Goal: Information Seeking & Learning: Learn about a topic

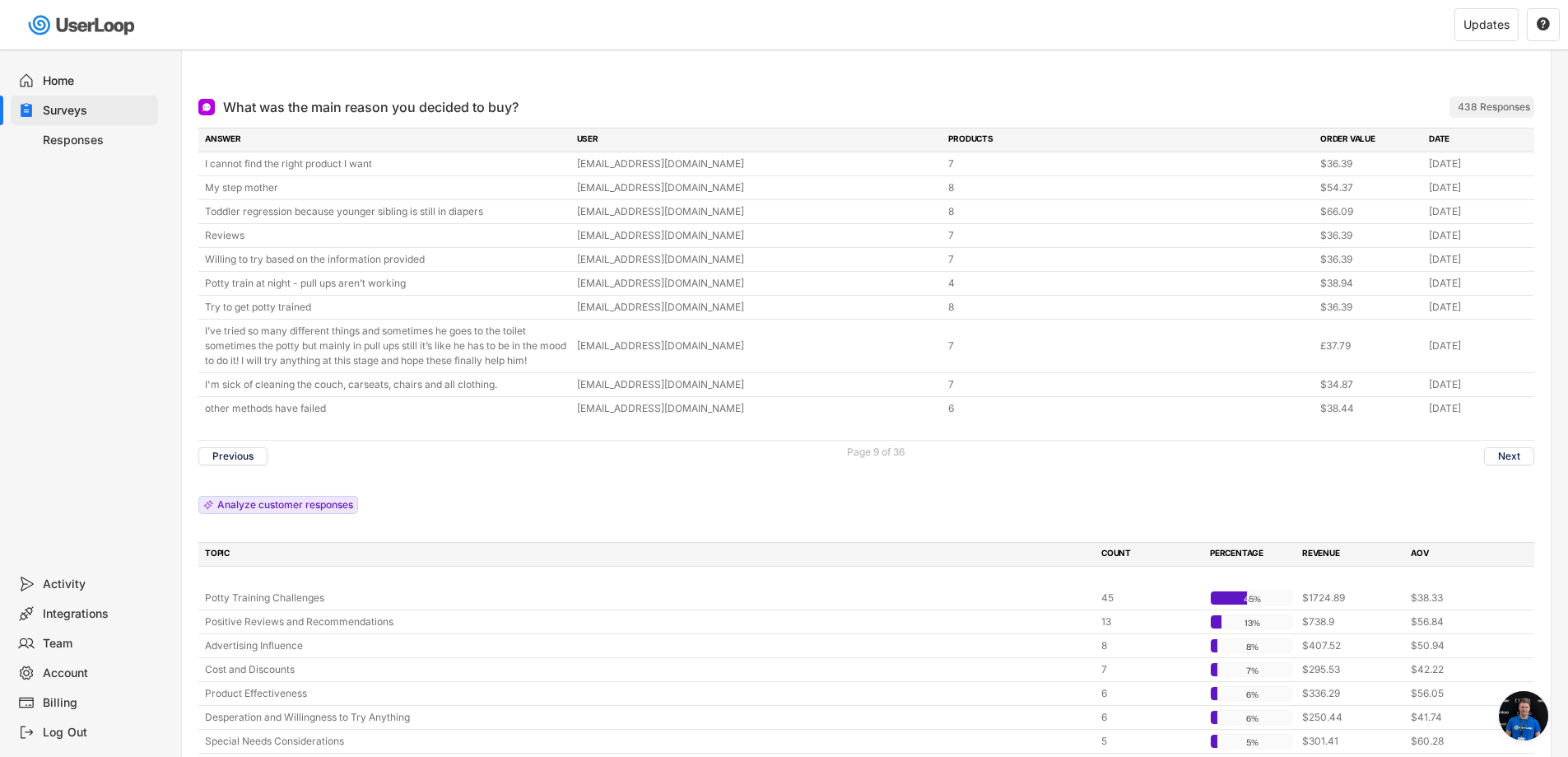
scroll to position [26, 0]
click at [238, 455] on button "Previous" at bounding box center [233, 456] width 69 height 18
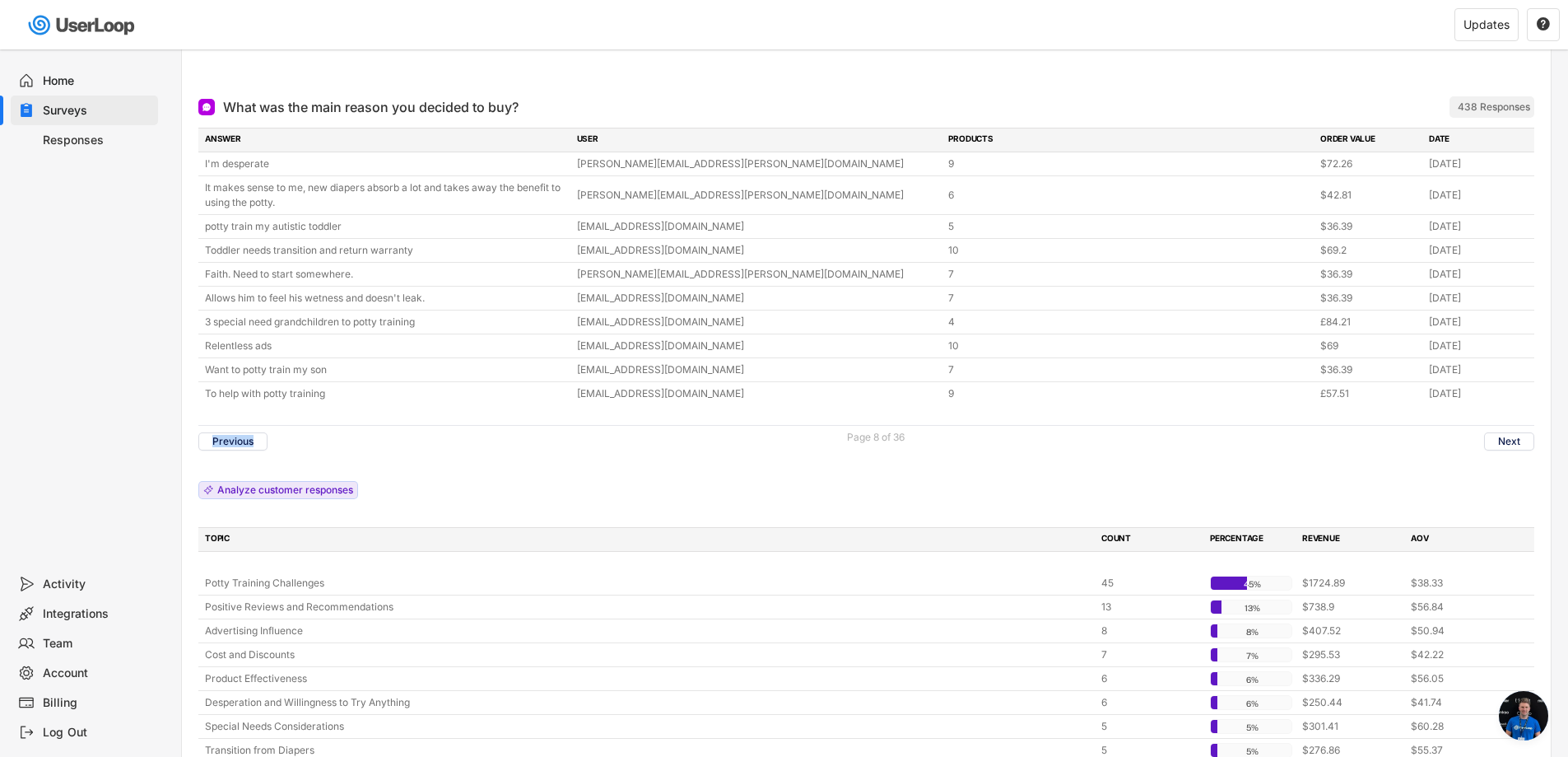
click at [238, 455] on div "Previous Page 8 of 36 Next" at bounding box center [866, 440] width 1336 height 32
click at [238, 440] on button "Previous" at bounding box center [233, 441] width 69 height 18
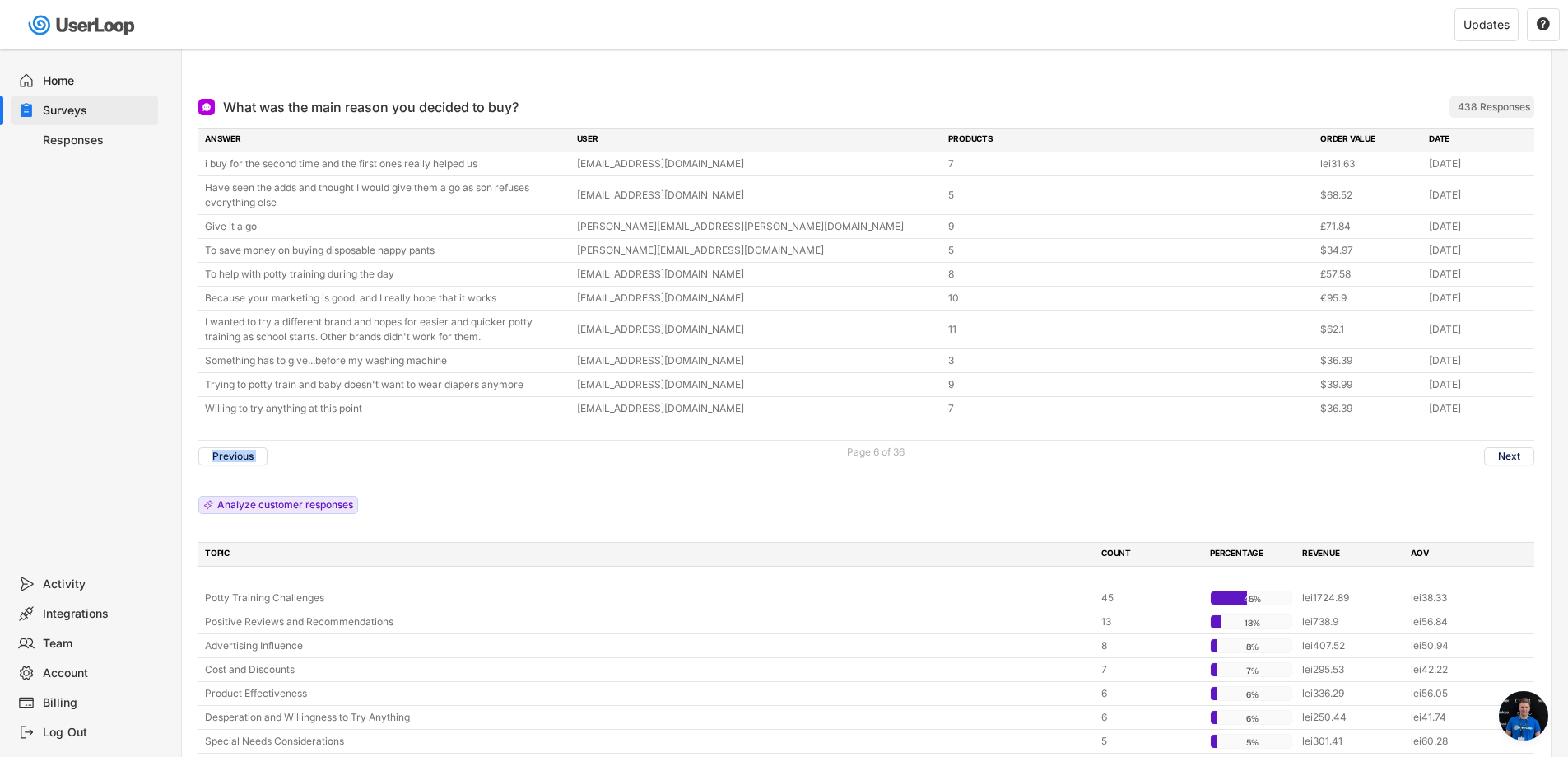
click at [238, 440] on div "Previous Page 6 of 36 Next" at bounding box center [866, 455] width 1336 height 32
click at [238, 454] on button "Previous" at bounding box center [233, 456] width 69 height 18
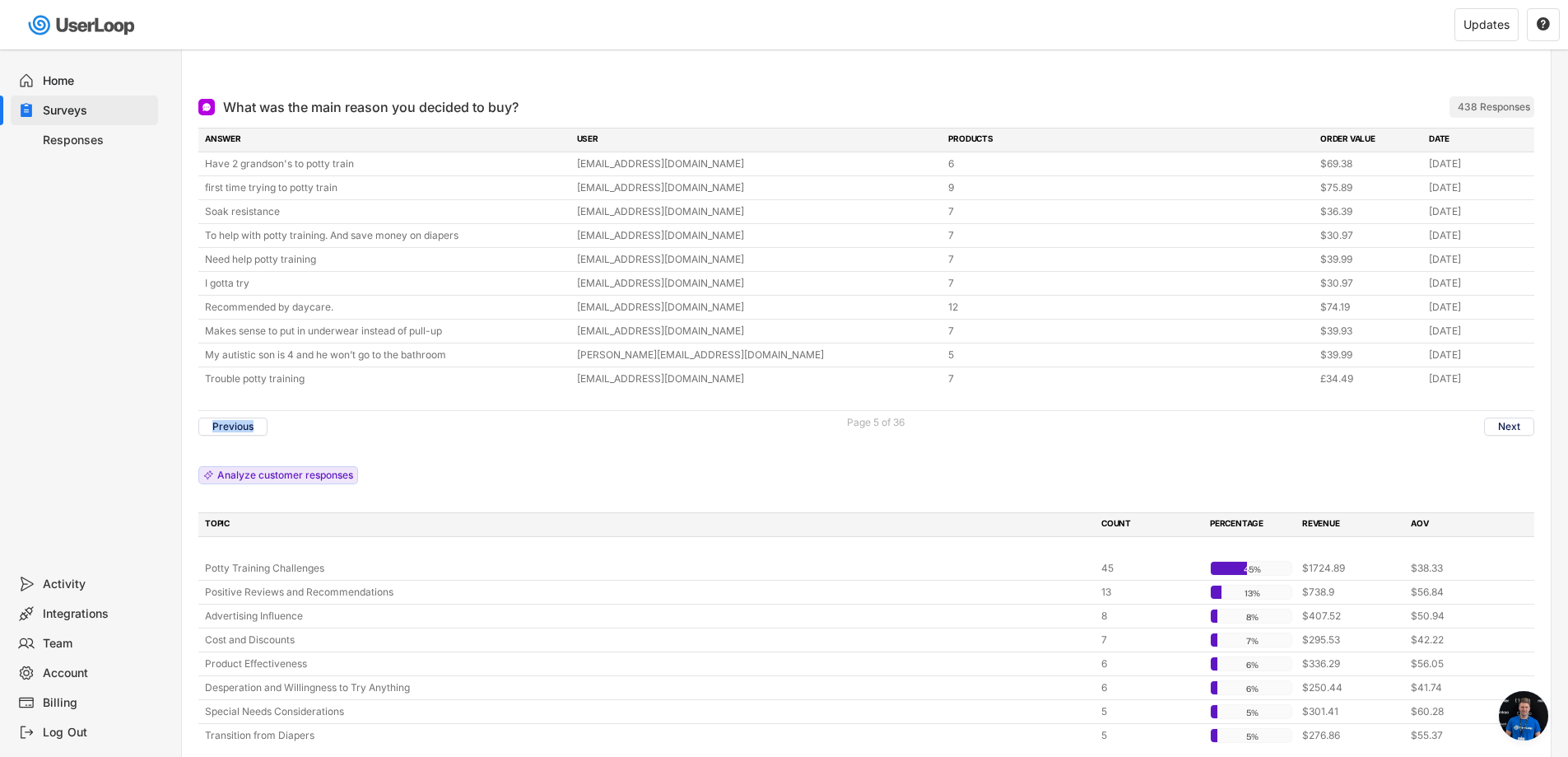
click at [238, 454] on div "ANSWER USER PRODUCTS ORDER VALUE DATE Have 2 grandson's to potty train [EMAIL_A…" at bounding box center [866, 437] width 1336 height 619
click at [241, 426] on button "Previous" at bounding box center [233, 426] width 69 height 18
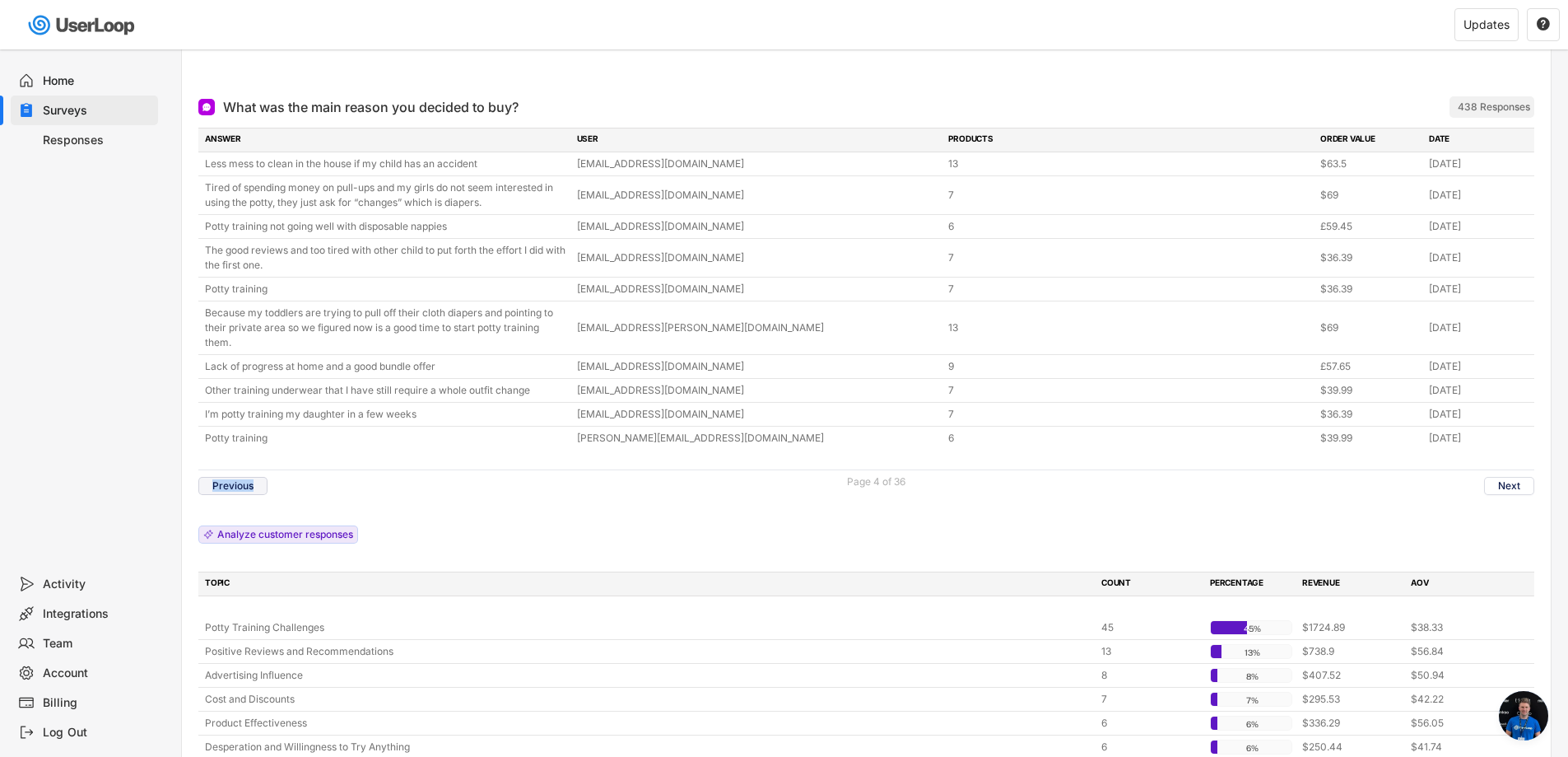
click at [239, 492] on button "Previous" at bounding box center [233, 486] width 69 height 18
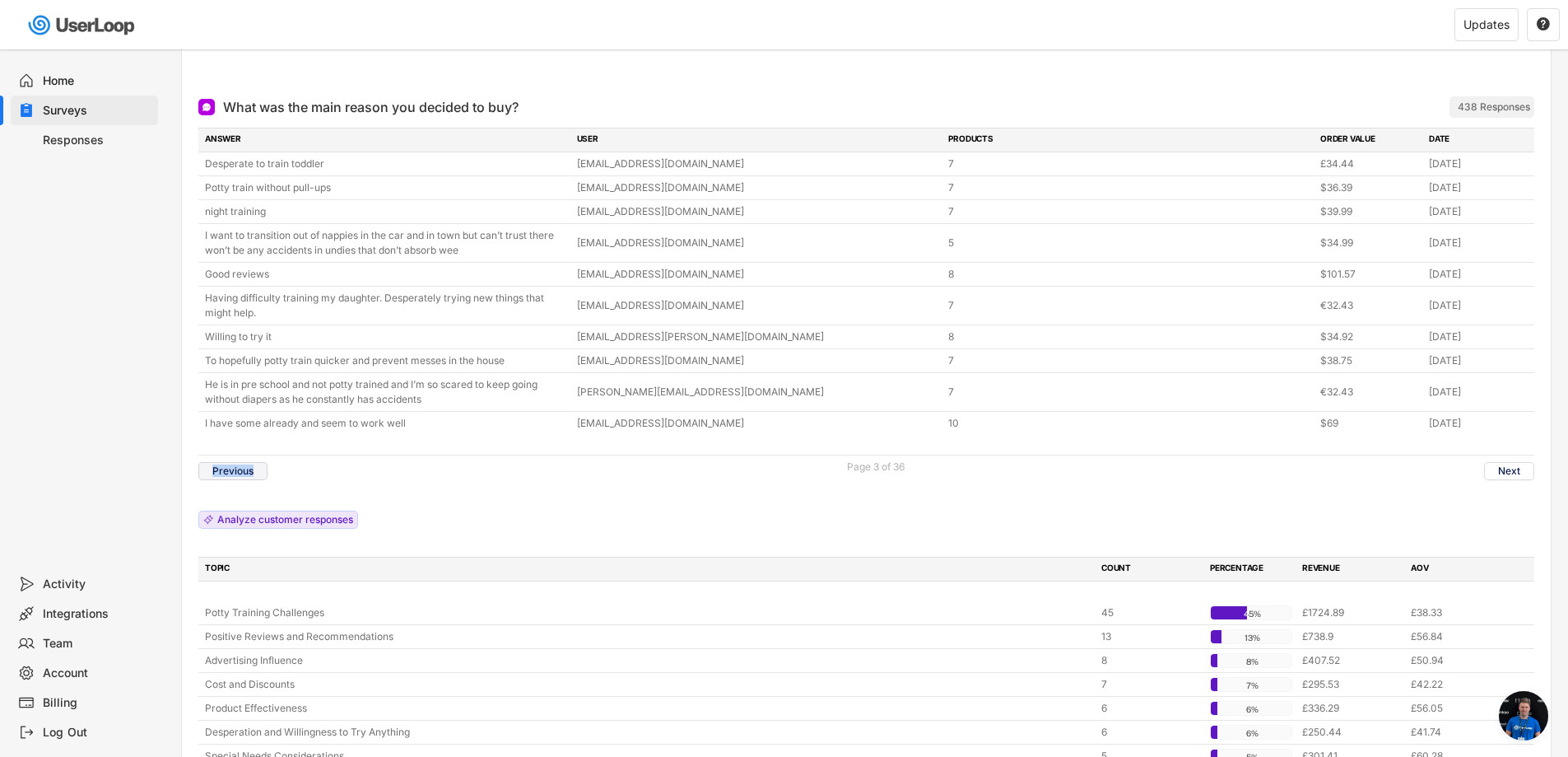
click at [260, 467] on button "Previous" at bounding box center [233, 471] width 69 height 18
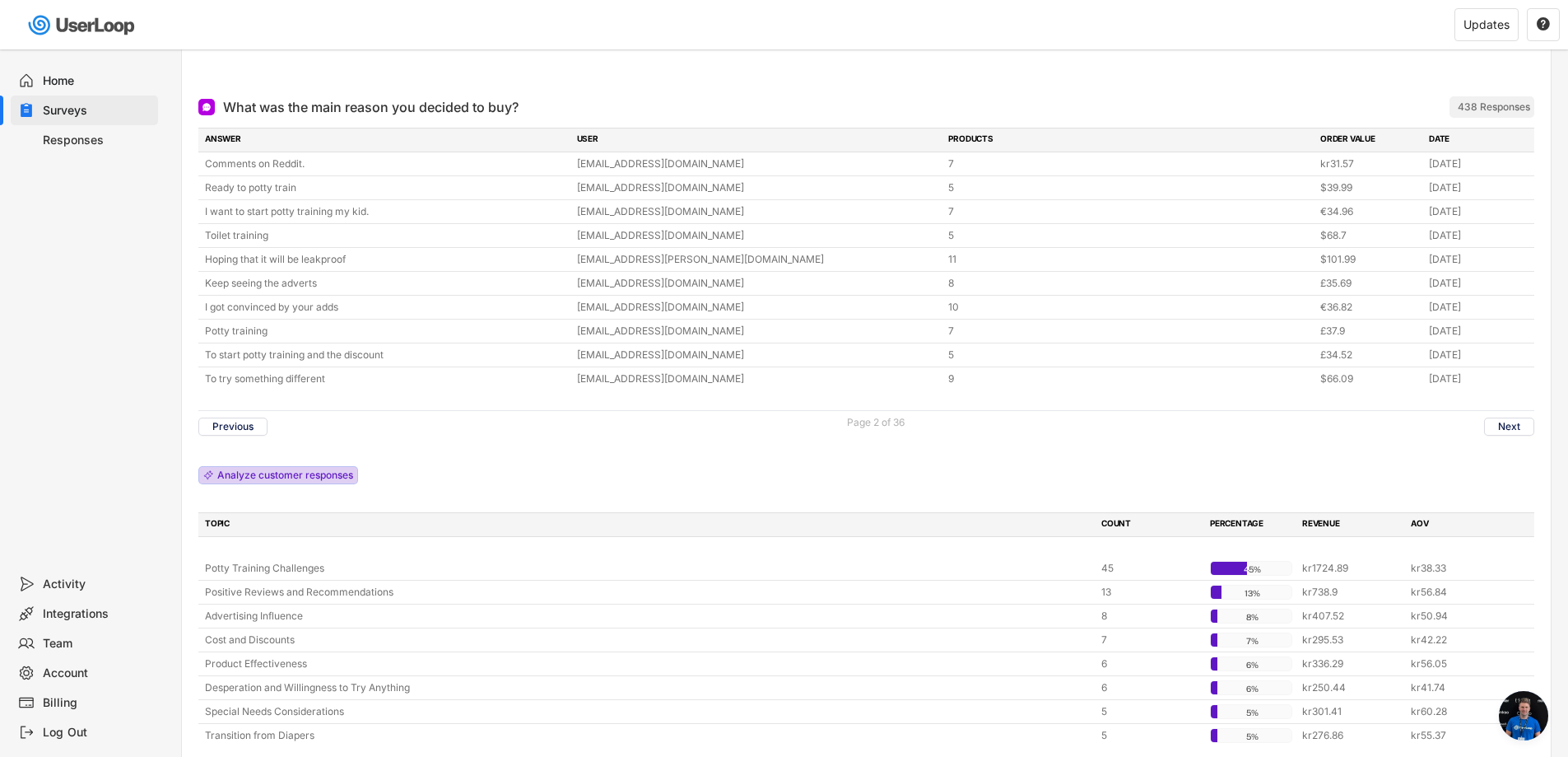
click at [251, 471] on div "Analyze customer responses" at bounding box center [285, 474] width 136 height 10
click at [255, 427] on button "Previous" at bounding box center [233, 426] width 69 height 18
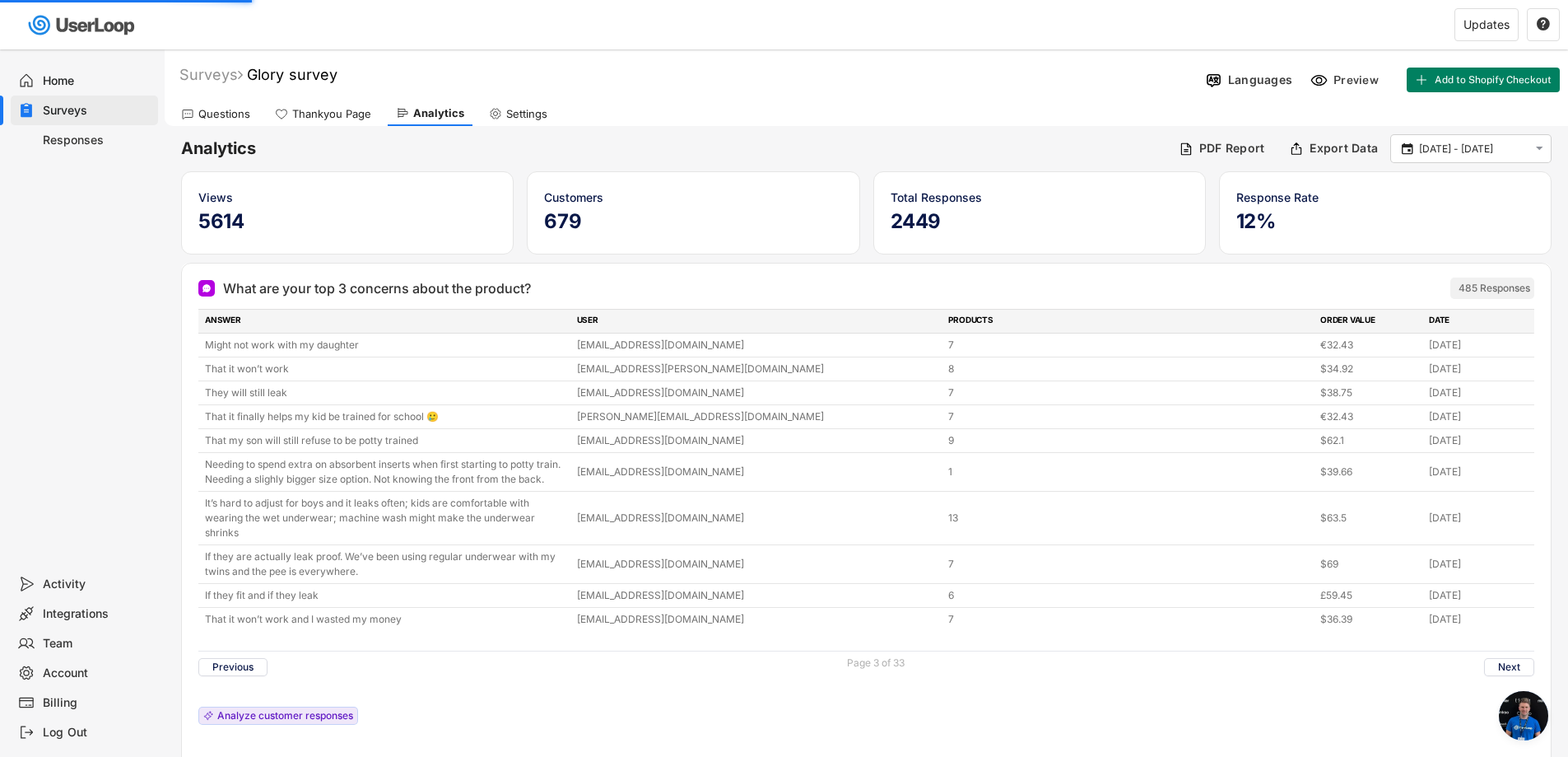
scroll to position [82, 0]
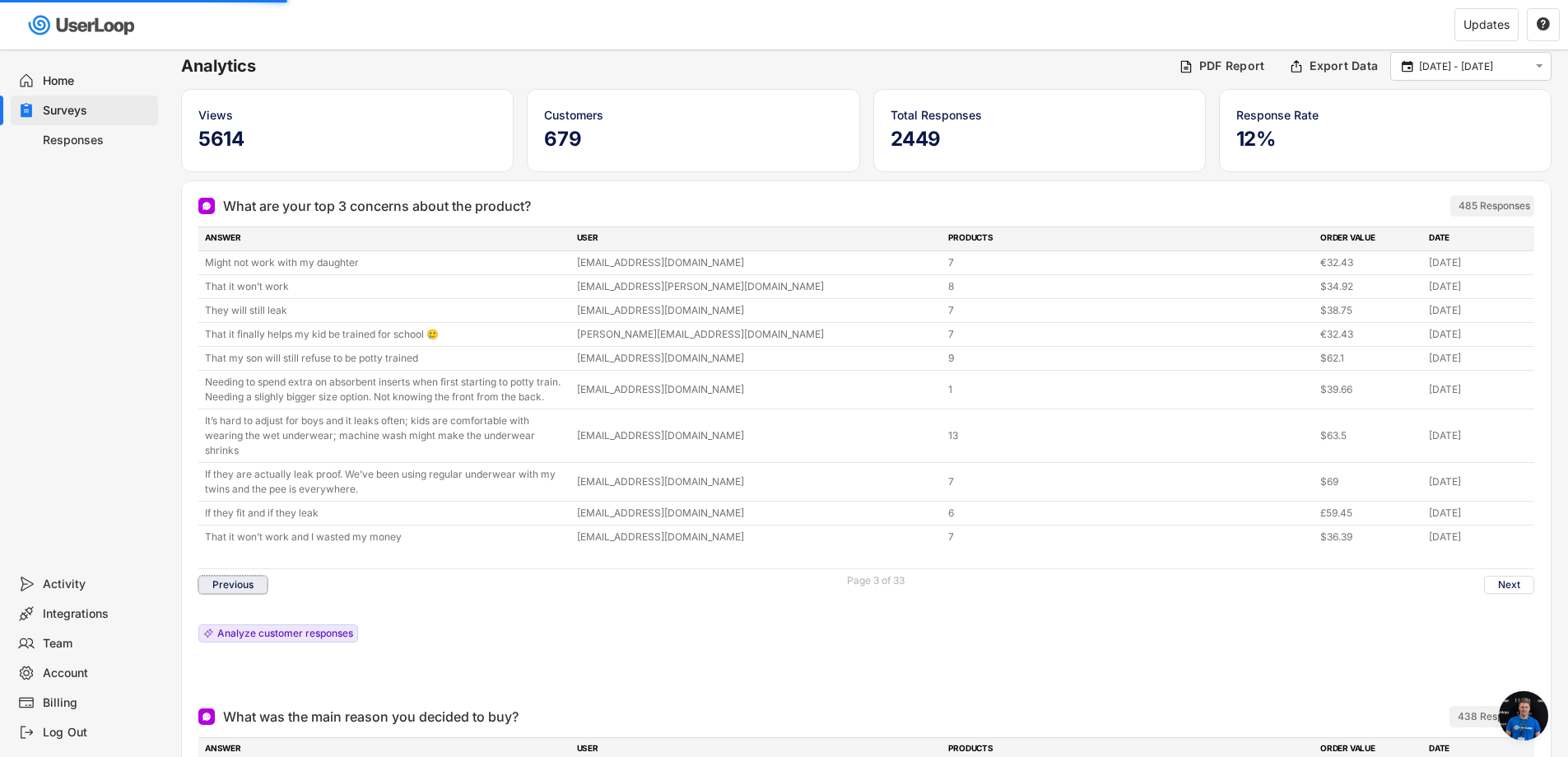
click at [239, 578] on button "Previous" at bounding box center [233, 584] width 69 height 18
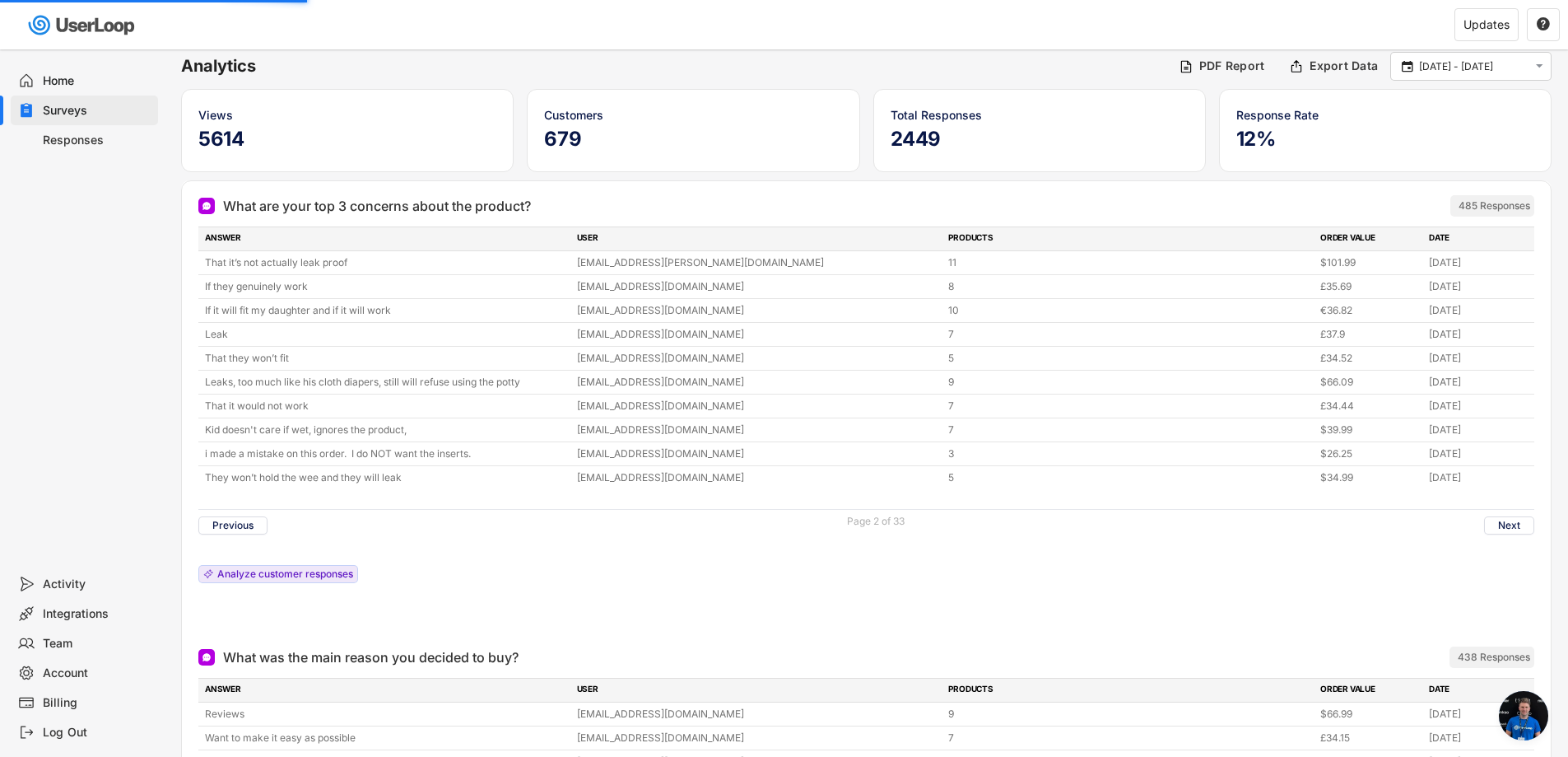
click at [250, 523] on button "Previous" at bounding box center [233, 525] width 69 height 18
